Goal: Find contact information: Find contact information

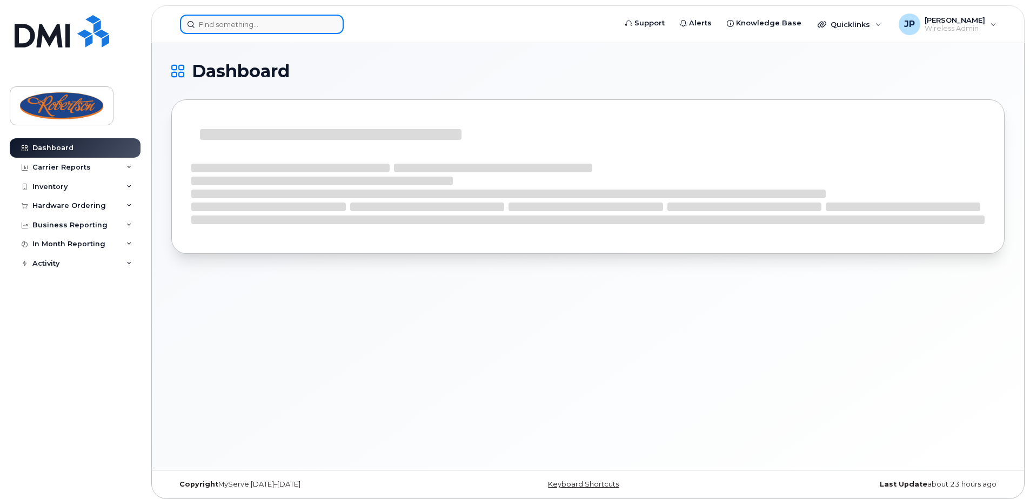
drag, startPoint x: 0, startPoint y: 0, endPoint x: 291, endPoint y: 28, distance: 292.6
click at [291, 28] on input at bounding box center [262, 24] width 164 height 19
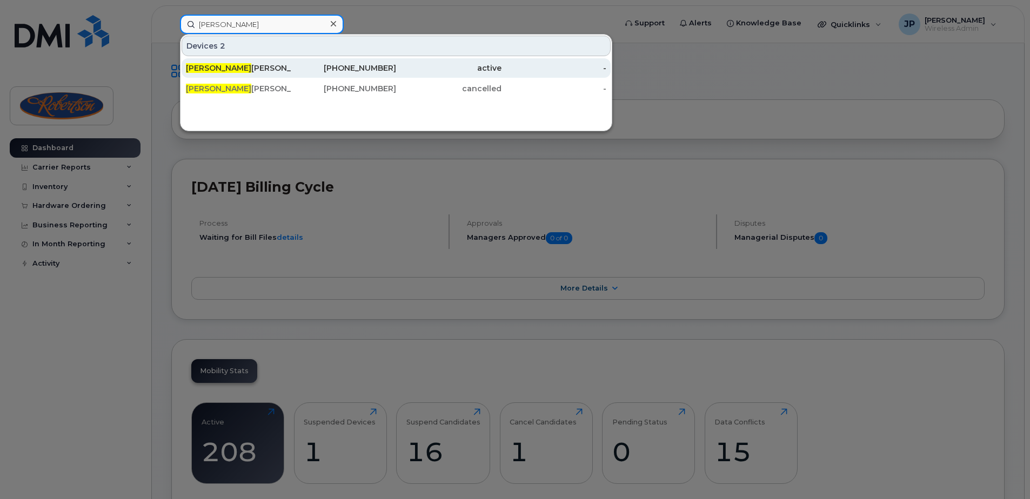
type input "[PERSON_NAME]"
click at [284, 73] on div "[PERSON_NAME]" at bounding box center [238, 67] width 105 height 19
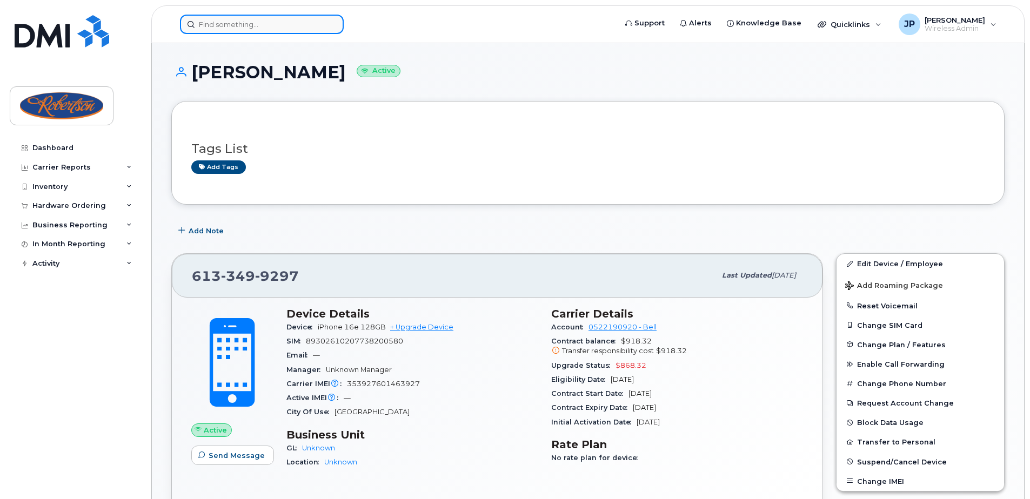
click at [234, 22] on input at bounding box center [262, 24] width 164 height 19
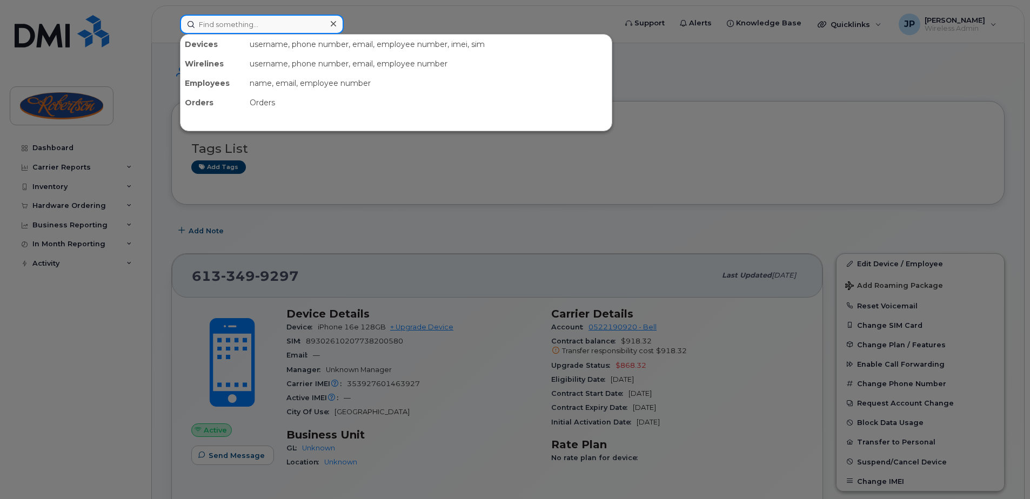
paste input "SCTASK1122302"
type input "SCTASK1122302"
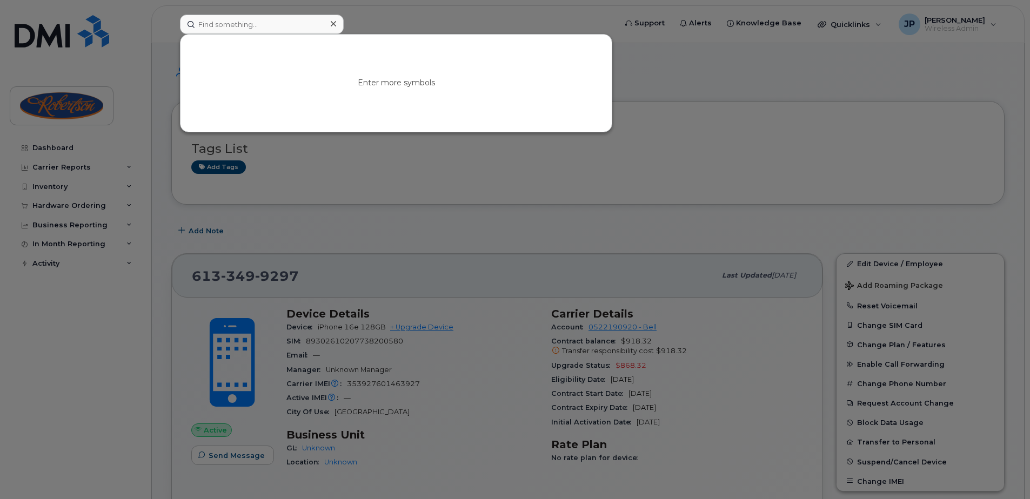
drag, startPoint x: 400, startPoint y: 271, endPoint x: 380, endPoint y: 274, distance: 20.8
click at [403, 271] on div at bounding box center [515, 249] width 1030 height 499
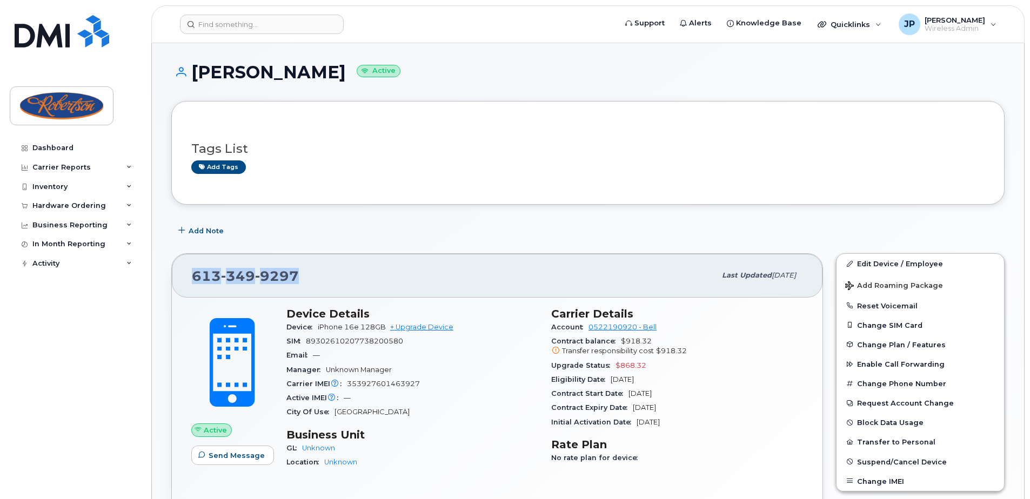
drag, startPoint x: 308, startPoint y: 289, endPoint x: 189, endPoint y: 289, distance: 119.9
click at [189, 289] on div "613 349 9297 Last updated Sep 08, 2025" at bounding box center [497, 275] width 650 height 43
copy span "613 349 9297"
